Goal: Task Accomplishment & Management: Use online tool/utility

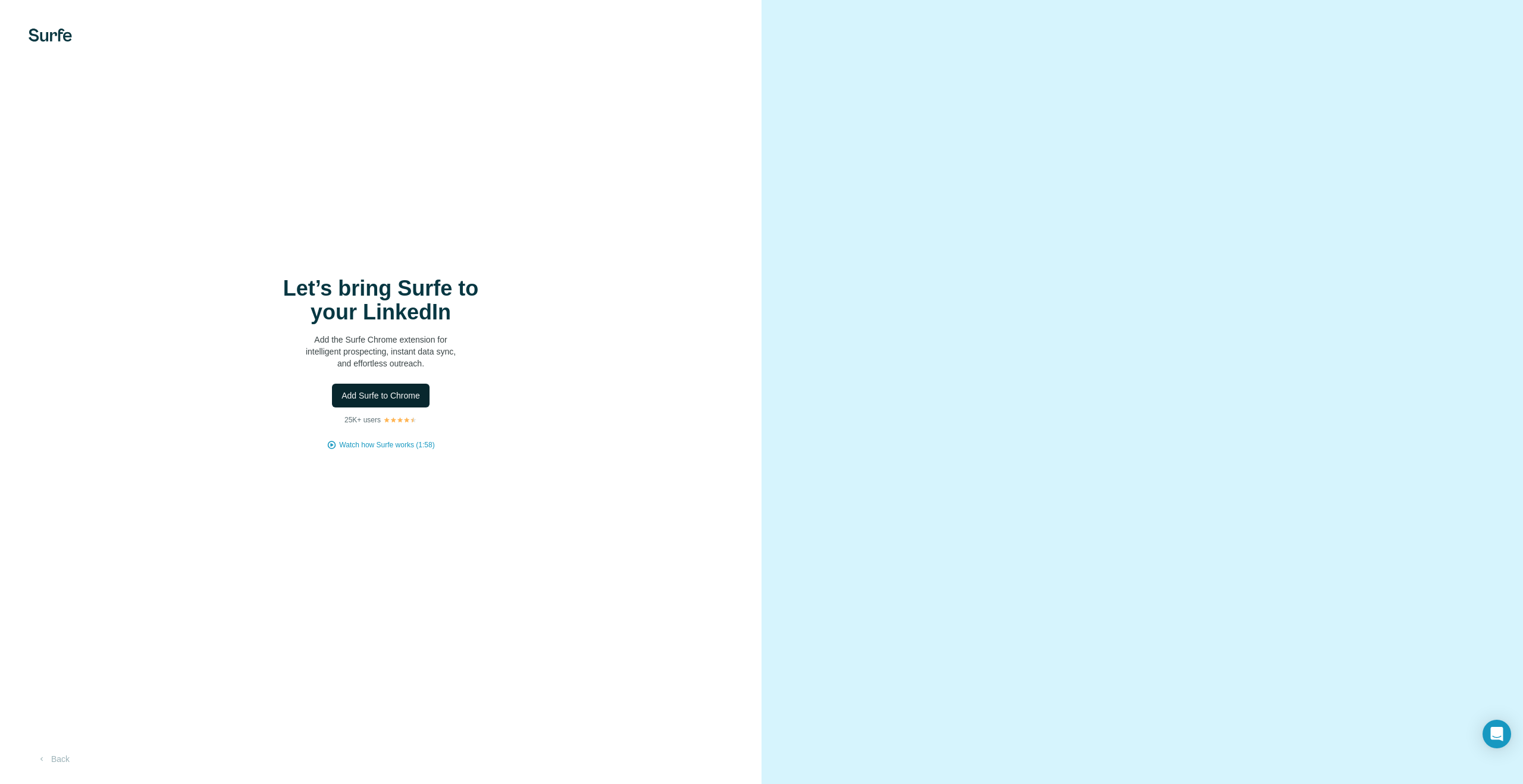
click at [359, 399] on span "Add Surfe to Chrome" at bounding box center [381, 396] width 79 height 12
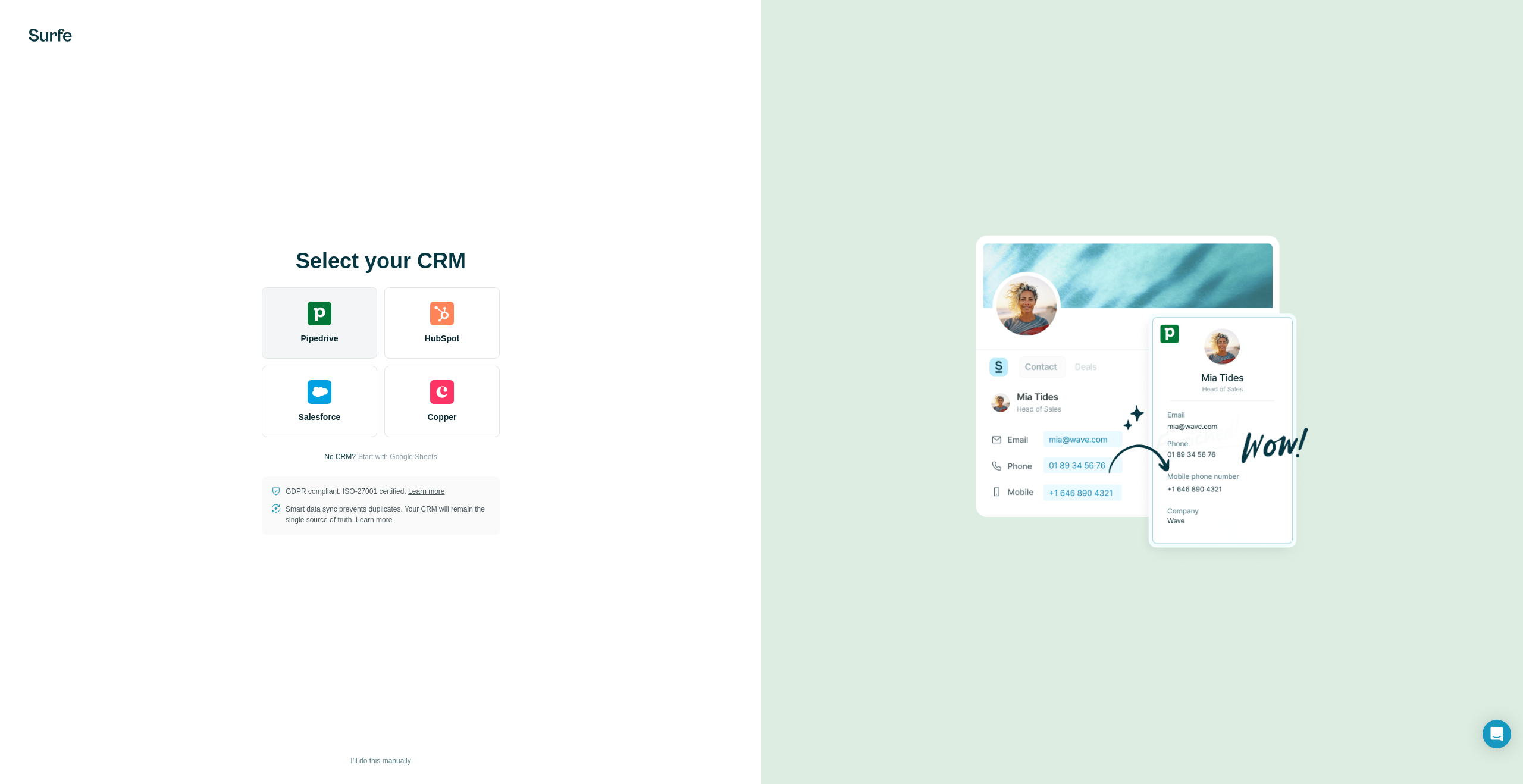
click at [333, 309] on div "Pipedrive" at bounding box center [319, 323] width 116 height 71
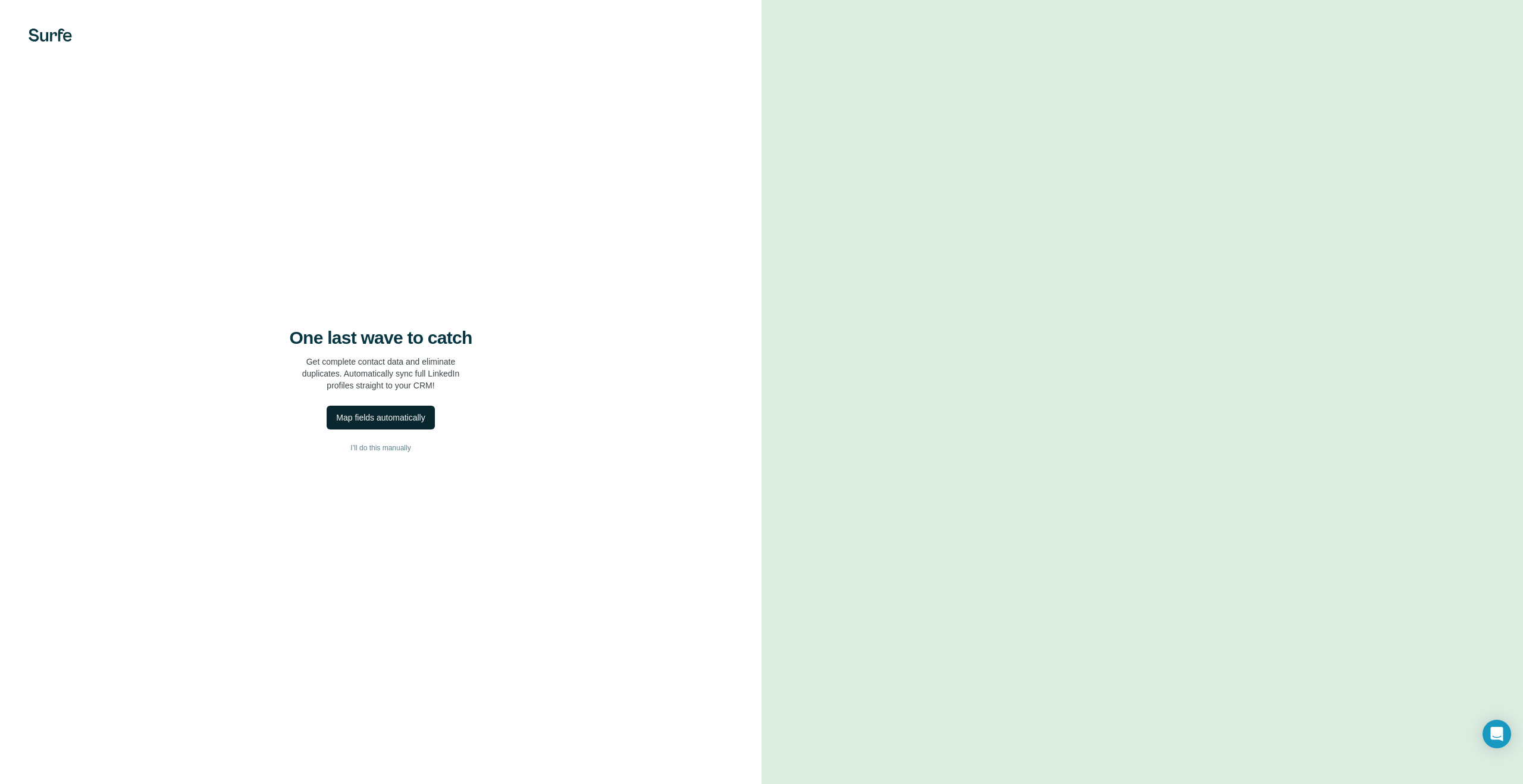
click at [368, 421] on div "Map fields automatically" at bounding box center [380, 418] width 88 height 12
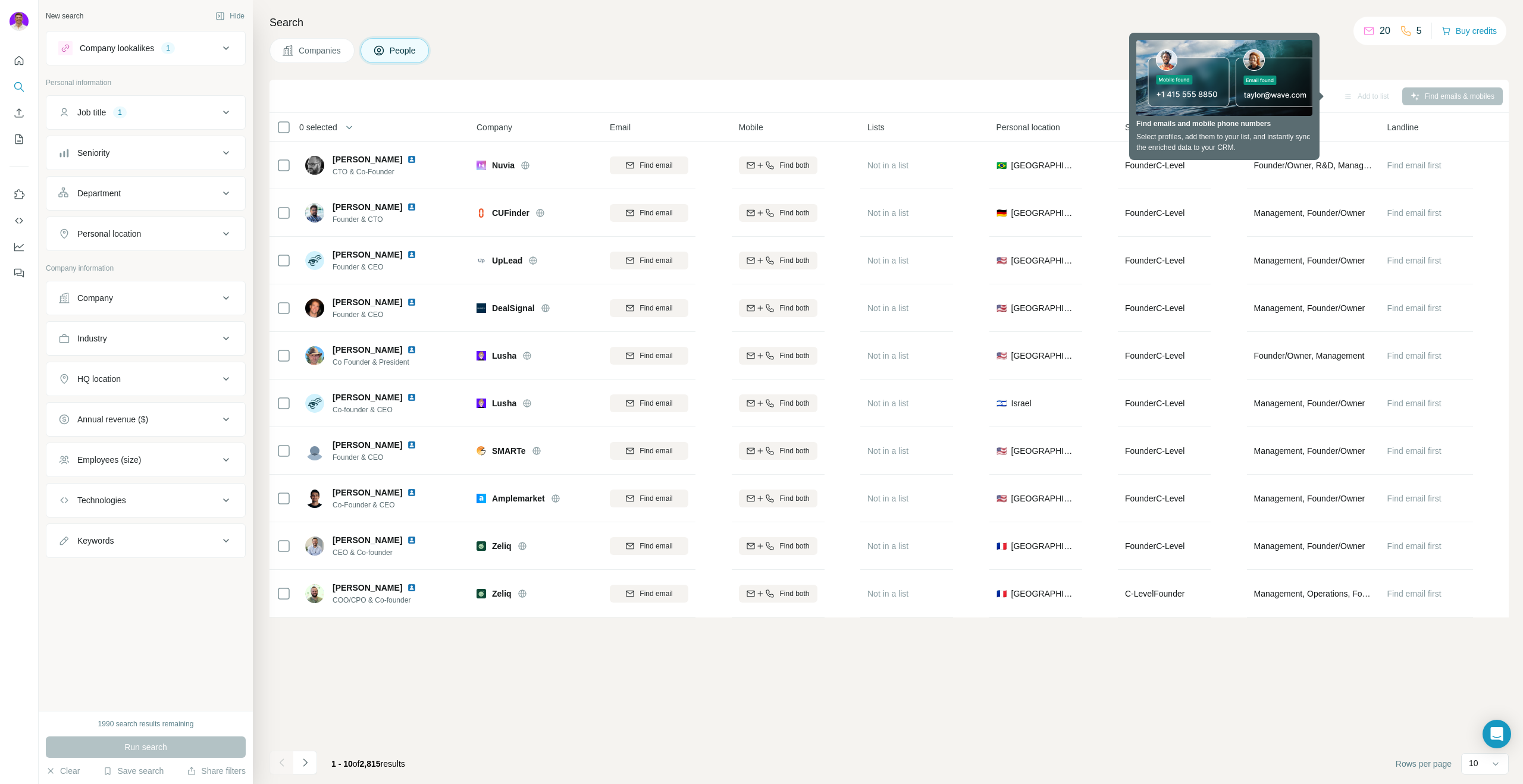
click at [1067, 51] on div "Companies People" at bounding box center [889, 50] width 1239 height 25
